Goal: Register for event/course

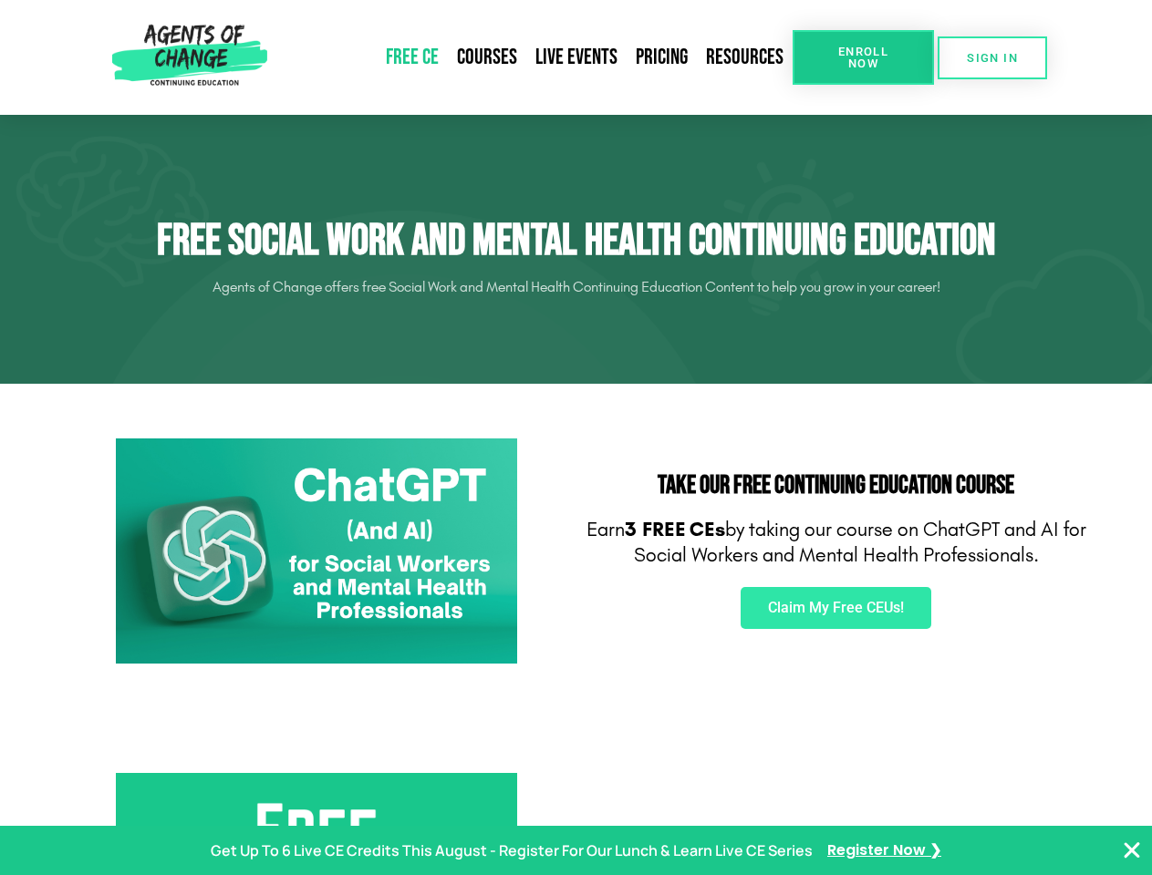
click at [576, 438] on div "Take Our FREE Continuing Education Course Earn 3 FREE CEs by taking our course …" at bounding box center [836, 552] width 520 height 244
click at [863, 57] on span "Enroll Now" at bounding box center [863, 58] width 83 height 24
click at [992, 57] on span "SIGN IN" at bounding box center [992, 58] width 51 height 12
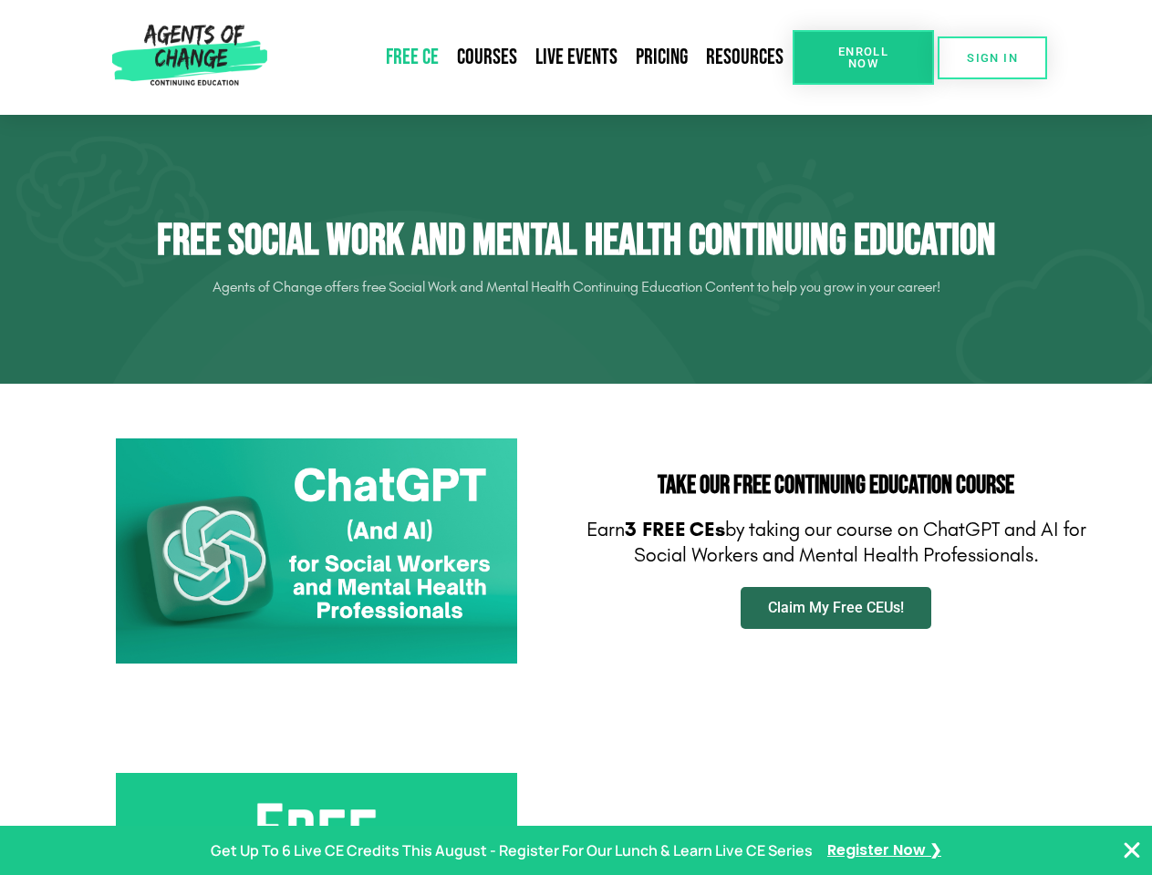
click at [835, 608] on span "Claim My Free CEUs!" at bounding box center [836, 608] width 136 height 15
click at [575, 851] on p "Get Up To 6 Live CE Credits This August - Register For Our Lunch & Learn Live C…" at bounding box center [512, 851] width 602 height 26
click at [1132, 851] on icon "Close Banner" at bounding box center [1132, 851] width 22 height 22
